Goal: Transaction & Acquisition: Purchase product/service

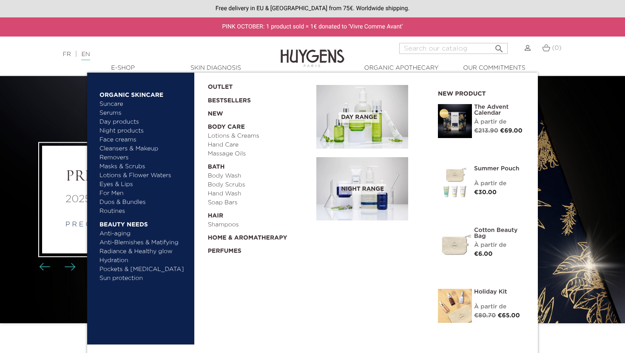
click at [230, 175] on link "Body Wash" at bounding box center [259, 176] width 103 height 9
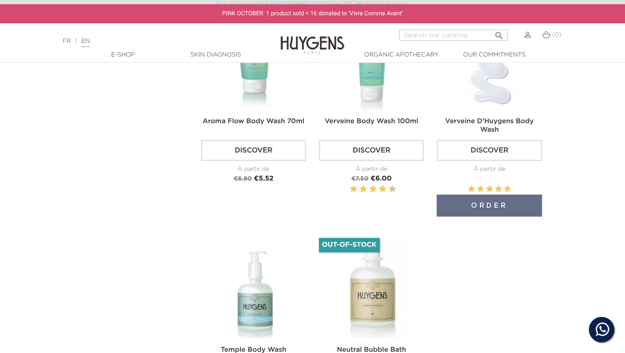
scroll to position [334, 0]
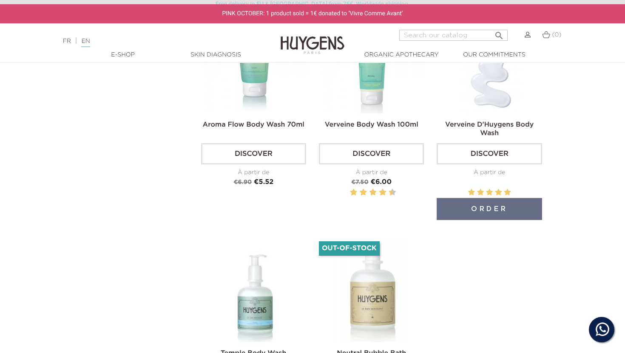
click at [493, 100] on img at bounding box center [490, 61] width 105 height 105
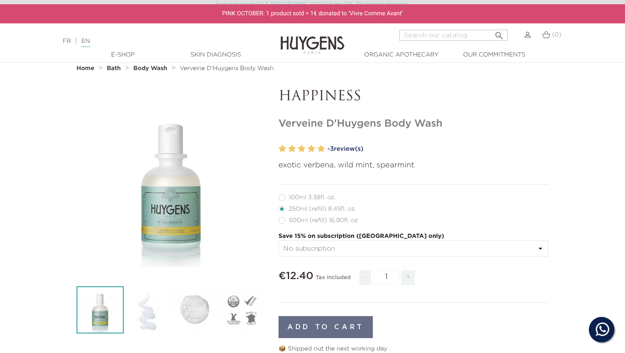
scroll to position [20, 0]
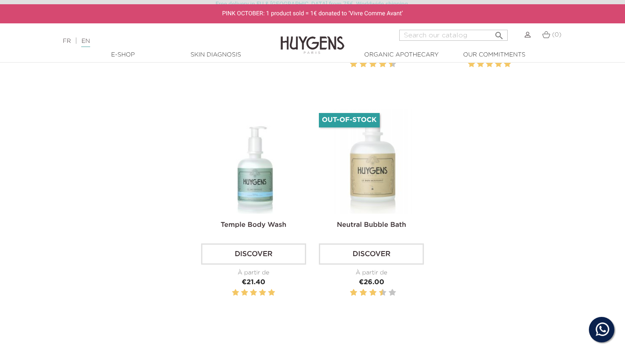
scroll to position [459, 0]
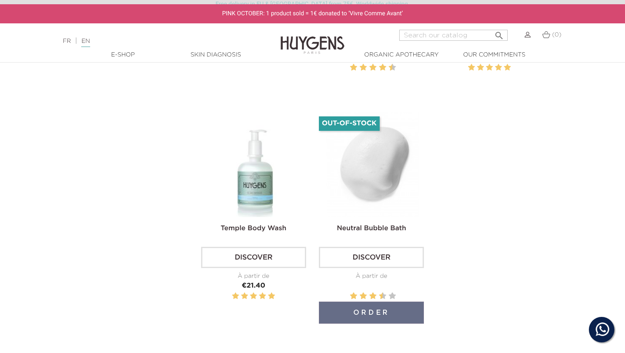
click at [362, 184] on img at bounding box center [372, 164] width 105 height 105
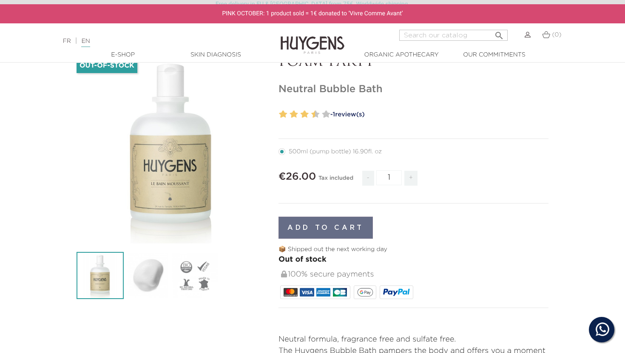
scroll to position [56, 0]
